Goal: Task Accomplishment & Management: Manage account settings

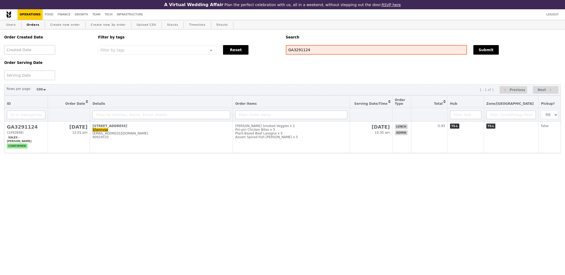
select select "100"
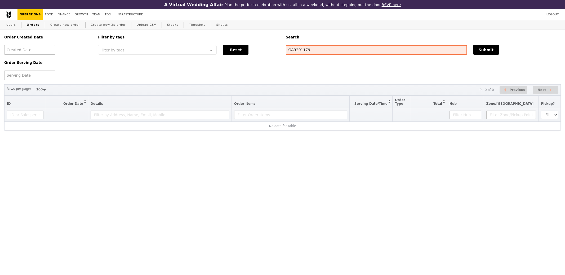
select select "100"
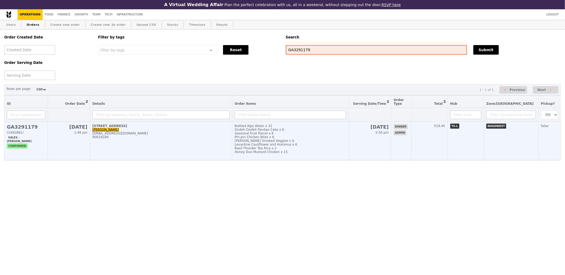
click at [21, 128] on h2 "GA3291179" at bounding box center [26, 127] width 38 height 6
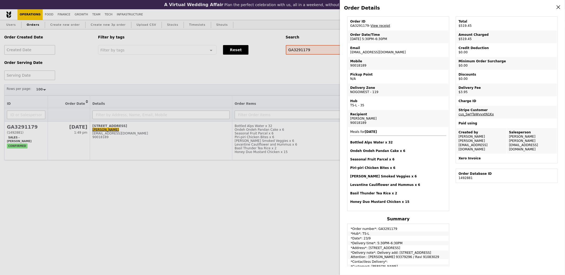
scroll to position [24, 0]
click at [559, 6] on icon at bounding box center [558, 7] width 5 height 5
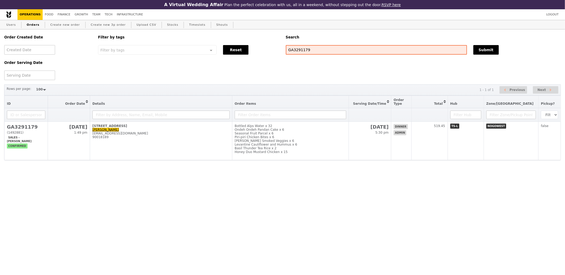
scroll to position [46, 0]
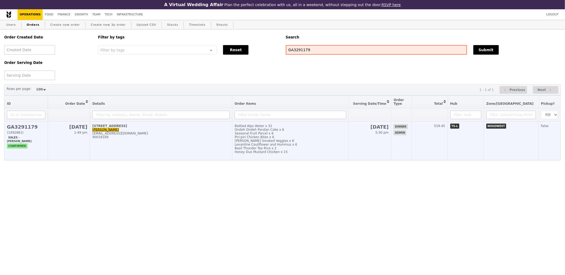
click at [25, 128] on h2 "GA3291179" at bounding box center [26, 127] width 38 height 6
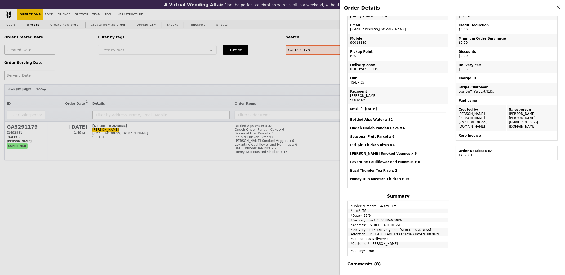
scroll to position [24, 0]
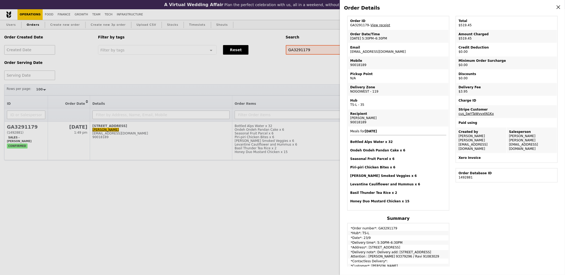
click at [559, 8] on icon at bounding box center [558, 7] width 3 height 3
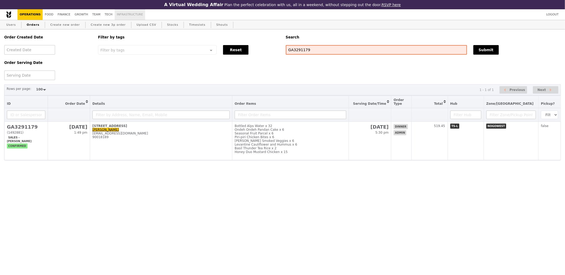
scroll to position [46, 0]
click at [62, 15] on link "Finance" at bounding box center [64, 14] width 17 height 11
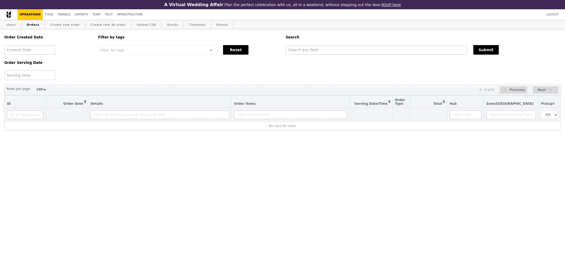
select select "100"
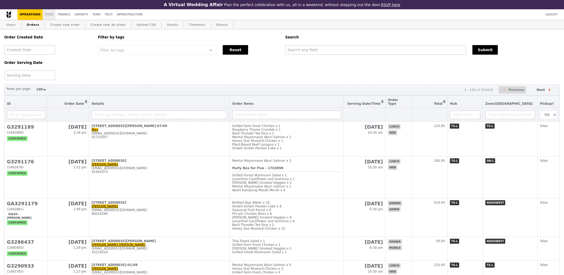
click at [46, 15] on link "Food" at bounding box center [49, 14] width 13 height 11
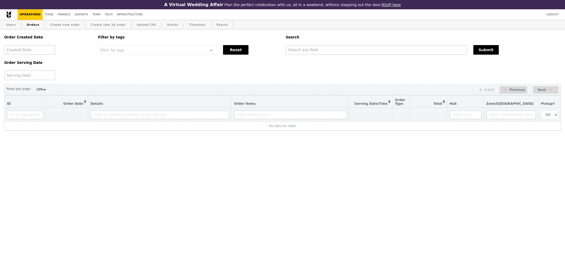
select select "100"
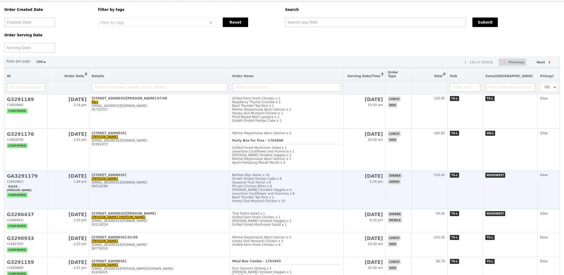
scroll to position [28, 0]
click at [20, 172] on h2 "GA3291179" at bounding box center [26, 175] width 38 height 6
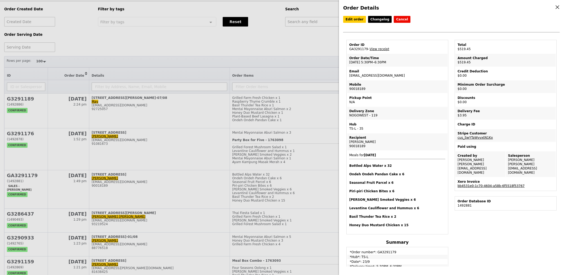
click at [461, 184] on link "bb4531e0-1c70-4604-a58b-6f5518f53767" at bounding box center [491, 186] width 67 height 4
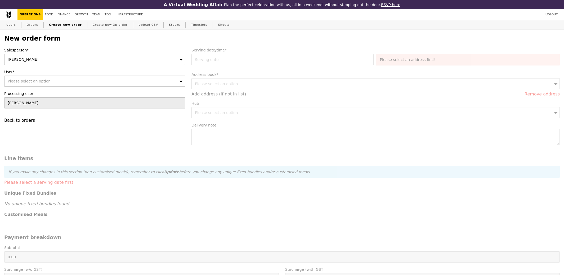
click at [87, 80] on div "Please select an option" at bounding box center [94, 81] width 181 height 11
type input "bella"
type input "Confirm"
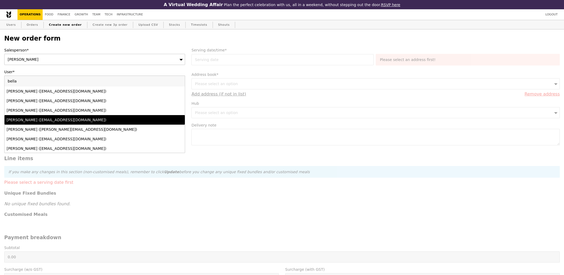
type input "bella"
click at [47, 119] on div "[PERSON_NAME] ([EMAIL_ADDRESS][DOMAIN_NAME])" at bounding box center [73, 119] width 132 height 5
type input "Loading..."
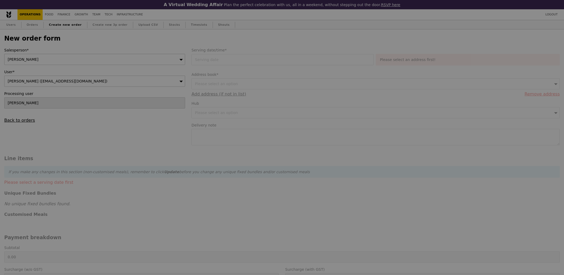
type input "13.76"
type input "15.00"
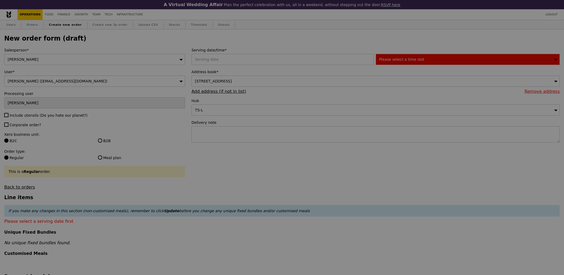
type input "Confirm"
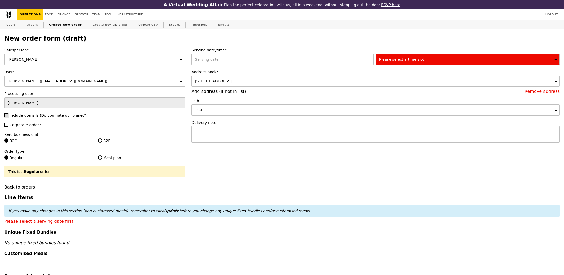
click at [7, 117] on input "Include utensils (Do you hate our planet?)" at bounding box center [6, 115] width 4 height 4
checkbox input "true"
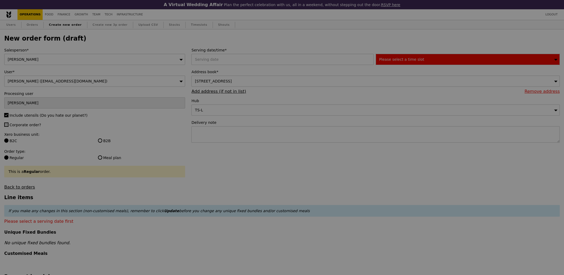
type input "Confirm"
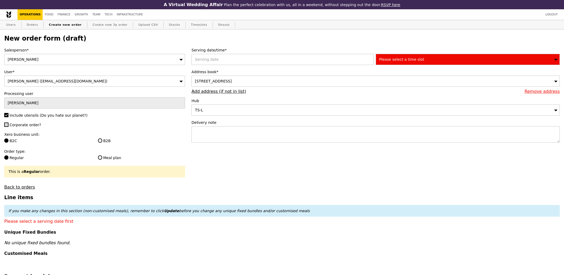
click at [7, 124] on input "Corporate order?" at bounding box center [6, 124] width 4 height 4
checkbox input "true"
click at [102, 142] on label "B2B" at bounding box center [141, 140] width 87 height 5
click at [102, 142] on input "B2B" at bounding box center [100, 140] width 4 height 4
radio input "true"
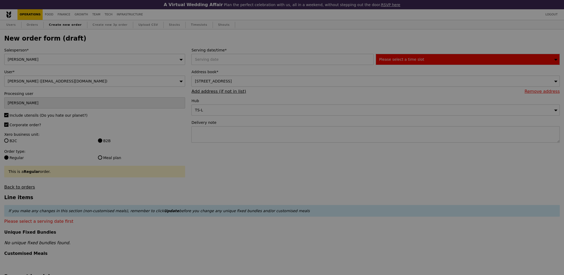
type input "Confirm"
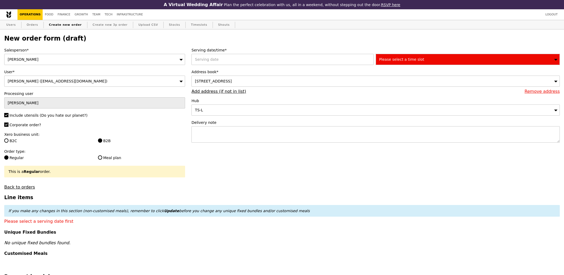
click at [116, 82] on div "[PERSON_NAME] ([EMAIL_ADDRESS][DOMAIN_NAME])" at bounding box center [94, 81] width 181 height 11
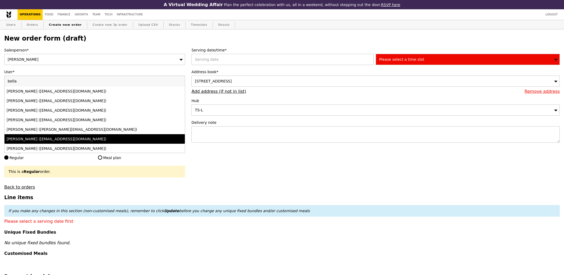
click at [325, 224] on div "Line items If you make any changes in this section (non-customised meals), reme…" at bounding box center [282, 231] width 556 height 74
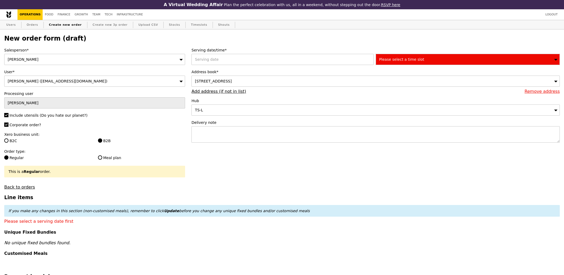
click at [389, 59] on span "Please select a time slot" at bounding box center [401, 59] width 45 height 4
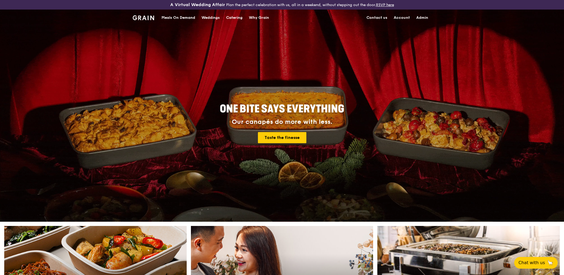
click at [186, 16] on div "Meals On Demand" at bounding box center [179, 18] width 34 height 16
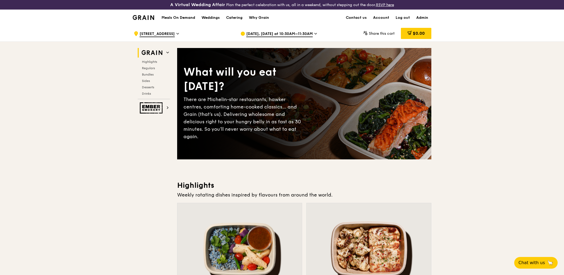
click at [270, 36] on span "Sep 23, Tomorrow at 10:30AM–11:30AM" at bounding box center [279, 34] width 67 height 6
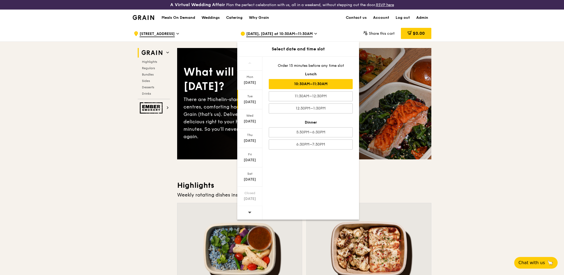
click at [396, 183] on h3 "Highlights" at bounding box center [304, 185] width 254 height 10
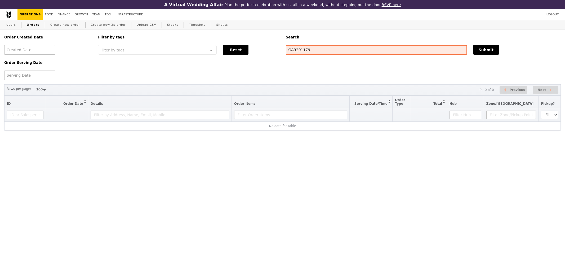
select select "100"
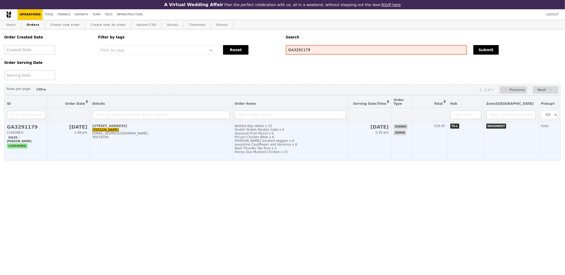
click at [30, 128] on h2 "GA3291179" at bounding box center [26, 127] width 38 height 6
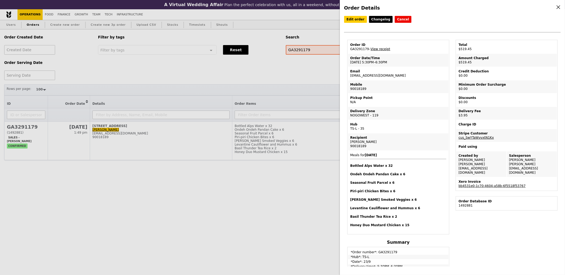
click at [380, 49] on link "View receipt" at bounding box center [381, 49] width 20 height 4
click at [260, 190] on div "Order Details Edit order Changelog Cancel Order ID GA3291179 – View receipt Ord…" at bounding box center [282, 137] width 565 height 275
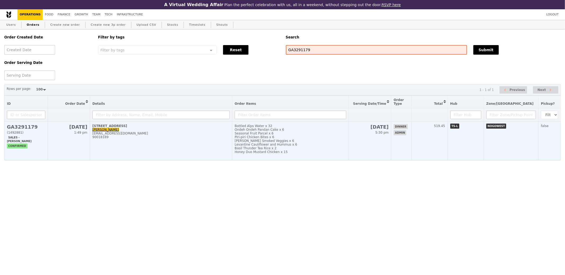
click at [23, 129] on h2 "GA3291179" at bounding box center [26, 127] width 38 height 6
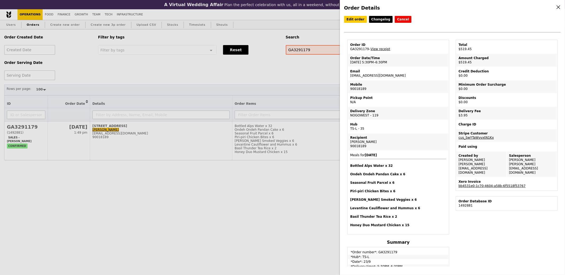
click at [406, 62] on td "Order Date/Time 23/9 – 5:30PM–6:30PM" at bounding box center [398, 60] width 100 height 13
click at [411, 45] on div "Order ID" at bounding box center [398, 45] width 96 height 4
click at [301, 74] on div "Order Details Edit order Changelog Cancel Order ID GA3291179 – View receipt Ord…" at bounding box center [282, 137] width 565 height 275
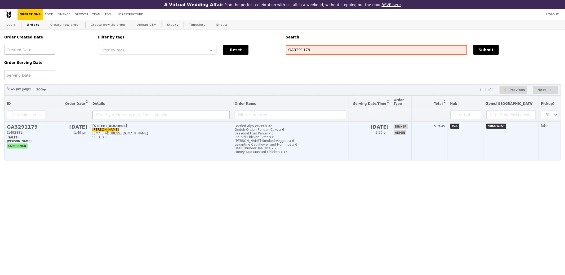
click at [26, 128] on h2 "GA3291179" at bounding box center [26, 127] width 38 height 6
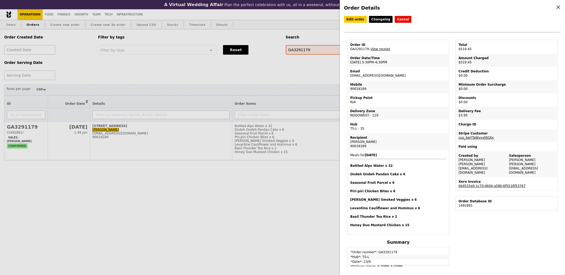
drag, startPoint x: 468, startPoint y: 112, endPoint x: 454, endPoint y: 114, distance: 13.5
click at [454, 114] on div "Total $519.45 Amount Charged $519.45 Credit Deduction $0.00 Minimum Order Surch…" at bounding box center [507, 118] width 108 height 156
click at [470, 113] on td "Delivery Fee $3.95" at bounding box center [507, 113] width 100 height 13
click at [331, 80] on div "Order Details Edit order Changelog Cancel Order ID GA3291179 – View receipt Ord…" at bounding box center [282, 137] width 565 height 275
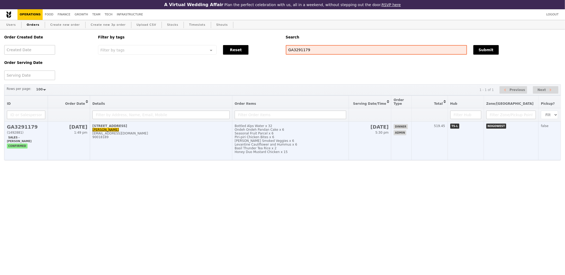
click at [26, 127] on h2 "GA3291179" at bounding box center [26, 127] width 38 height 6
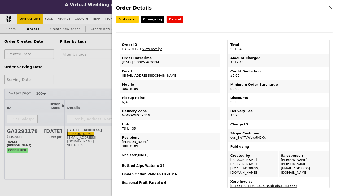
click at [329, 6] on icon at bounding box center [330, 7] width 3 height 3
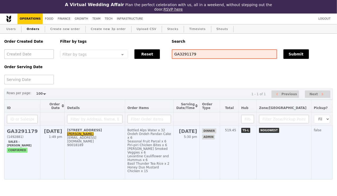
click at [19, 129] on h2 "GA3291179" at bounding box center [22, 131] width 31 height 6
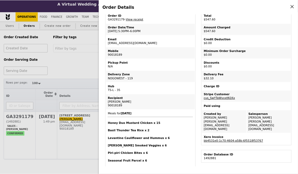
scroll to position [26, 0]
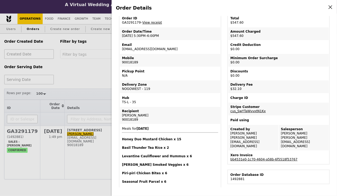
click at [158, 36] on td "Order Date/Time 23/9 – 5:30PM–6:00PM" at bounding box center [170, 33] width 100 height 13
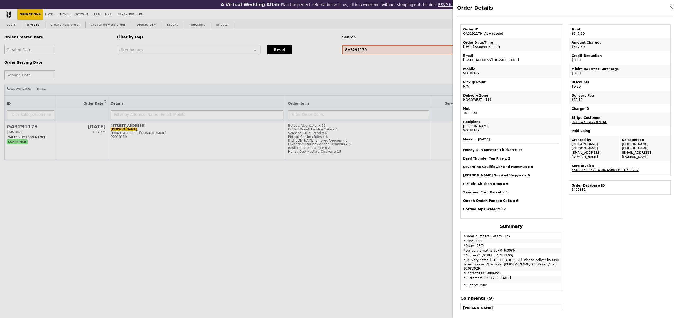
scroll to position [20, 0]
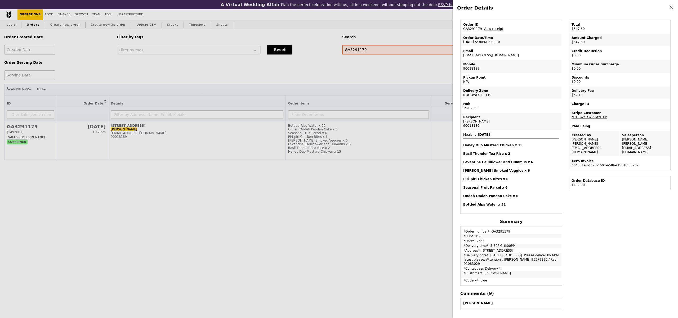
click at [565, 8] on icon at bounding box center [671, 7] width 3 height 3
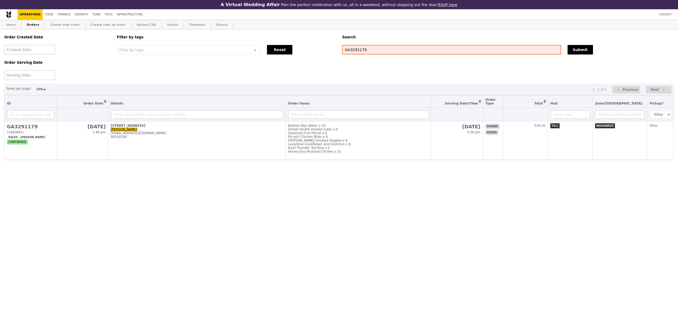
scroll to position [42, 0]
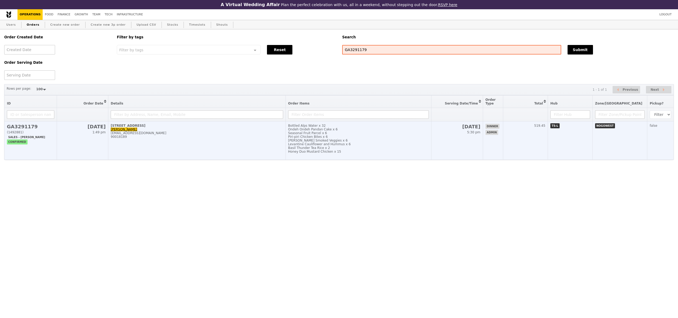
click at [17, 125] on td "GA3291179 (1492881) Sales - Samantha confirmed" at bounding box center [31, 141] width 52 height 38
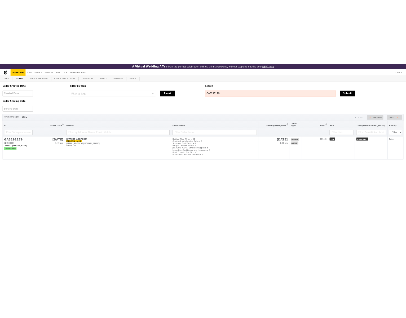
scroll to position [20, 0]
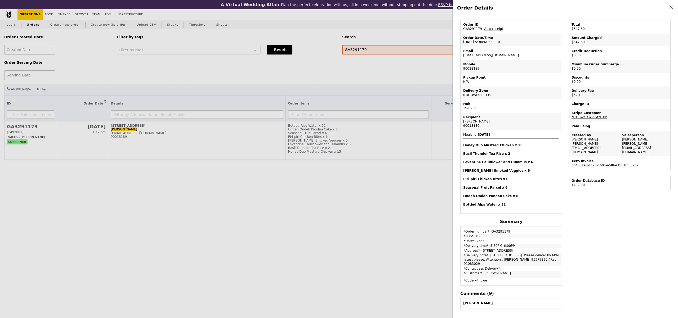
click at [565, 164] on link "bb4531e0-1c70-4604-a58b-6f5518f53767" at bounding box center [605, 166] width 67 height 4
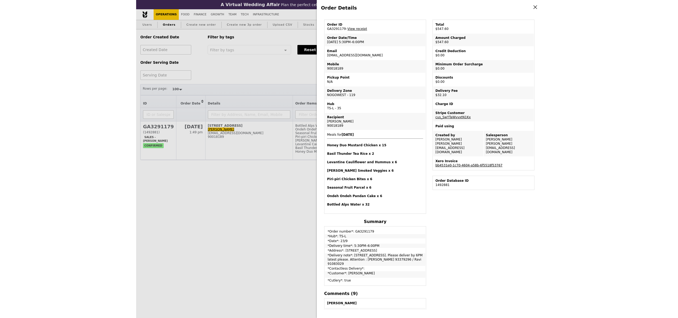
scroll to position [37, 0]
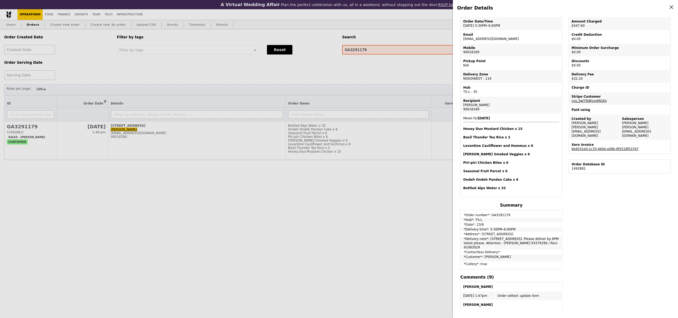
click at [332, 167] on div "Order Details Edit order Changelog Cancel Order ID GA3291179 – View receipt Ord…" at bounding box center [339, 159] width 678 height 318
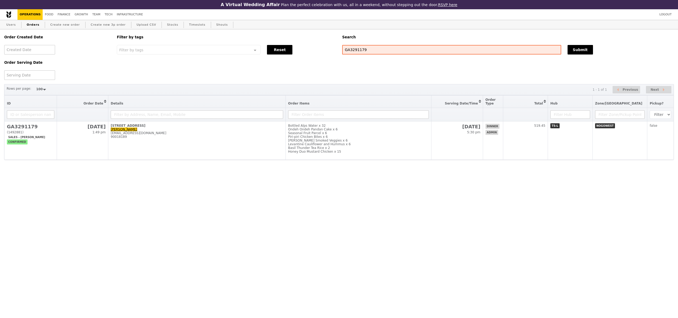
scroll to position [59, 0]
click at [60, 11] on link "Finance" at bounding box center [64, 14] width 17 height 11
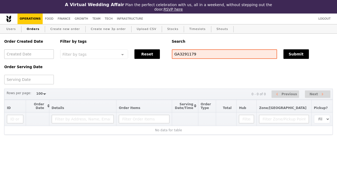
select select "100"
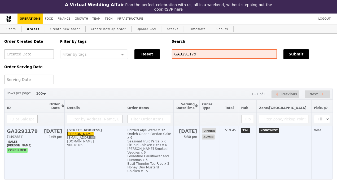
click at [18, 128] on h2 "GA3291179" at bounding box center [22, 131] width 31 height 6
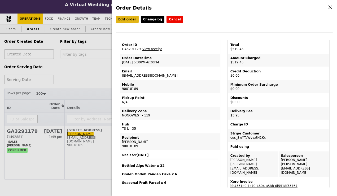
click at [128, 21] on link "Edit order" at bounding box center [127, 19] width 23 height 7
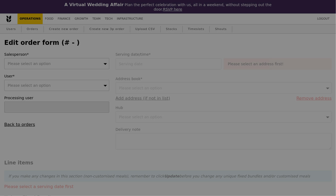
type input "[DATE]"
type textarea "Delivery add: [STREET_ADDRESS] Attention : [PERSON_NAME] 93379296 / Ravi 910830…"
type input "Loading..."
type input "515.50"
type input "3.62"
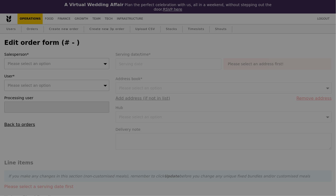
type input "3.95"
type input "519.45"
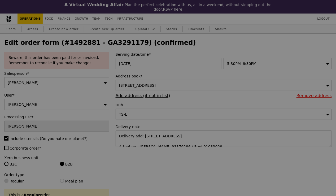
type input "Update"
type input "468"
type input "485"
type input "493"
type input "491"
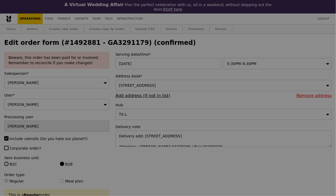
type input "479"
type input "488"
type input "469"
type input "454"
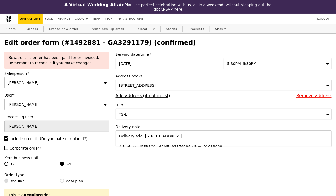
click at [247, 61] on span "5:30PM–6:30PM" at bounding box center [241, 63] width 29 height 4
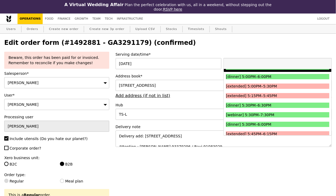
scroll to position [561, 0]
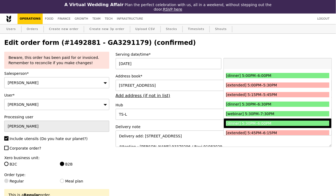
click at [268, 121] on div "[dinner] 5:30PM–6:00PM" at bounding box center [264, 123] width 77 height 5
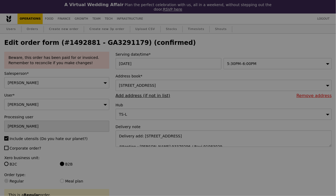
type input "Update"
type input "0.00"
type input "3.95"
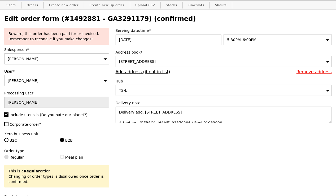
scroll to position [25, 0]
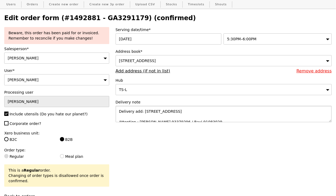
click at [202, 110] on textarea "Delivery add: KF1 Karting Circuit, 1 Turf Club Ave 738078 Attention : Lek Kee 9…" at bounding box center [224, 114] width 216 height 16
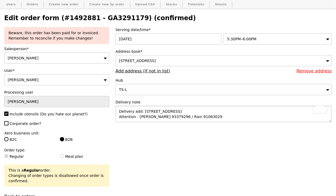
click at [203, 113] on textarea "Delivery add: KF1 Karting Circuit, 1 Turf Club Ave 738078 Attention : Lek Kee 9…" at bounding box center [224, 114] width 216 height 16
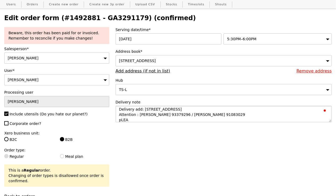
scroll to position [2, 0]
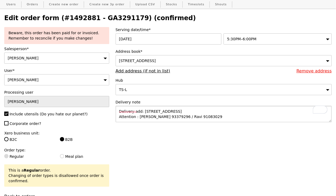
click at [207, 106] on textarea "KF1 Karting Circuit, 1 Turf Club Ave 738078 Attention : Lek Kee 93379296 / Ravi…" at bounding box center [224, 114] width 216 height 16
click at [206, 106] on textarea "KF1 Karting Circuit, 1 Turf Club Ave 738078 Attention : Lek Kee 93379296 / Ravi…" at bounding box center [224, 114] width 216 height 16
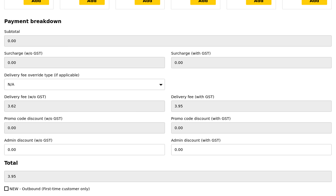
scroll to position [1763, 0]
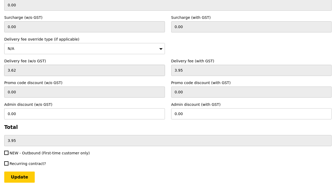
type textarea "KF1 Karting Circuit, 1 Turf Club Ave 738078. Please deliver by 6PM latest pleas…"
click at [40, 65] on input "3.62" at bounding box center [84, 70] width 161 height 11
click at [43, 43] on div "N/A" at bounding box center [84, 48] width 161 height 11
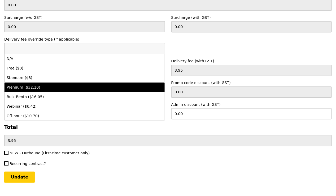
click at [37, 85] on div "Premium ($32.10)" at bounding box center [65, 87] width 117 height 5
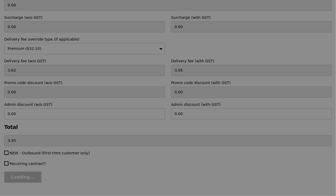
click at [37, 75] on div at bounding box center [168, 98] width 336 height 196
type input "Update"
type input "29.45"
type input "32.10"
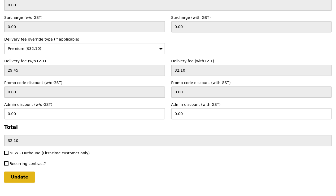
click at [23, 171] on input "Update" at bounding box center [19, 176] width 30 height 11
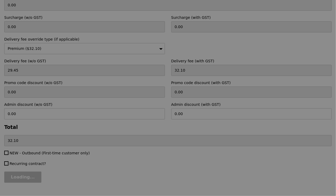
type input "Update"
type input "515.50"
type input "547.60"
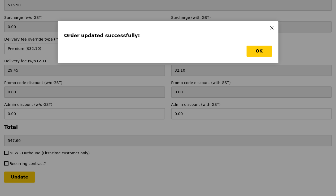
scroll to position [0, 0]
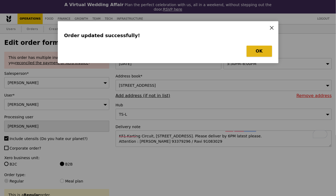
click at [258, 50] on button "OK" at bounding box center [258, 51] width 25 height 11
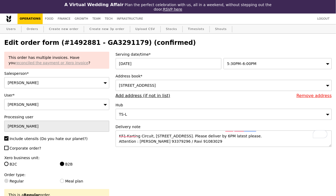
click at [86, 61] on link "reconciled the payment or Xero invoice" at bounding box center [51, 63] width 73 height 4
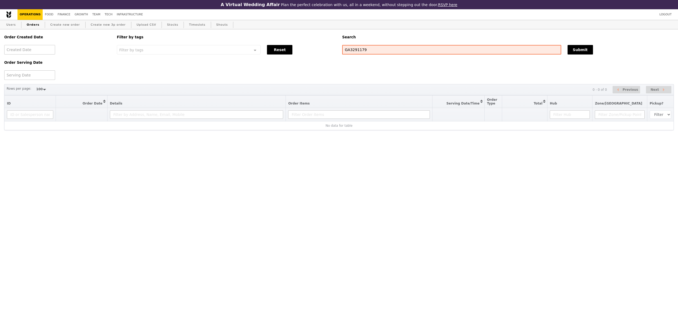
select select "100"
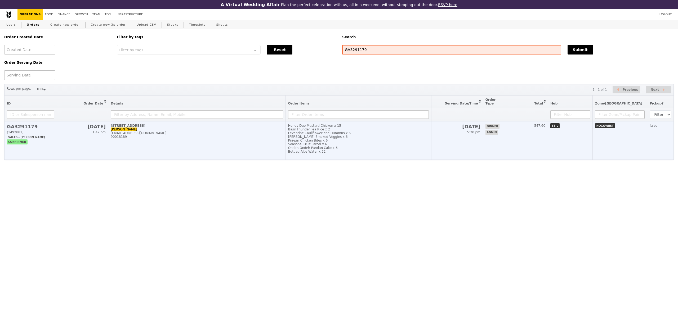
click at [25, 126] on h2 "GA3291179" at bounding box center [30, 127] width 47 height 6
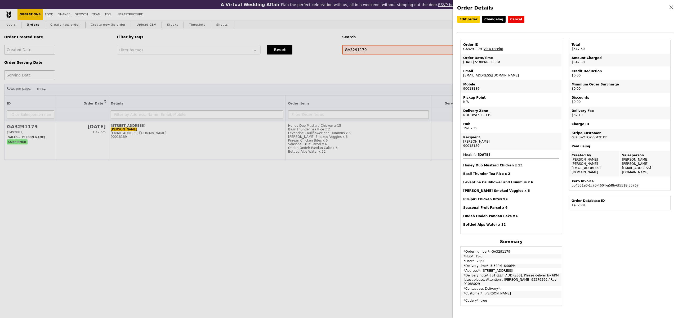
click at [603, 184] on link "bb4531e0-1c70-4604-a58b-6f5518f53767" at bounding box center [605, 186] width 67 height 4
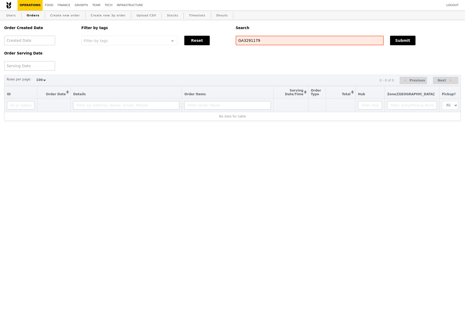
select select "100"
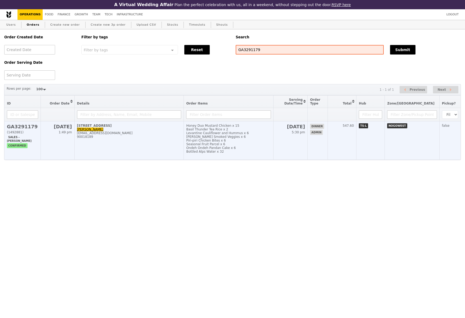
click at [21, 131] on span "GA3291179 (1492881) Sales - [PERSON_NAME] confirmed" at bounding box center [22, 135] width 31 height 23
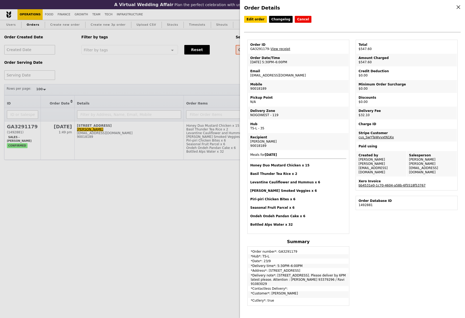
click at [378, 184] on link "bb4531e0-1c70-4604-a58b-6f5518f53767" at bounding box center [392, 186] width 67 height 4
